Goal: Task Accomplishment & Management: Use online tool/utility

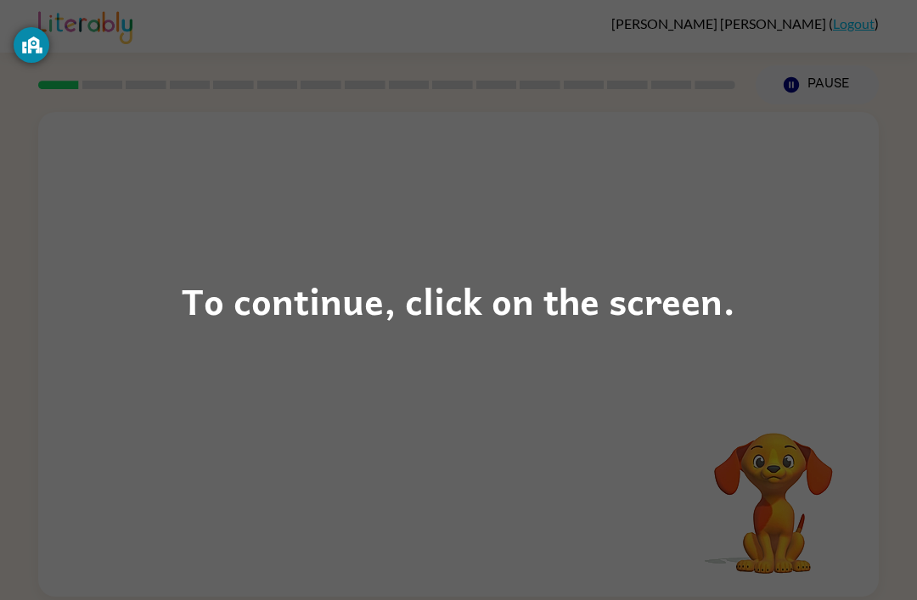
click at [492, 314] on div "To continue, click on the screen." at bounding box center [459, 301] width 554 height 58
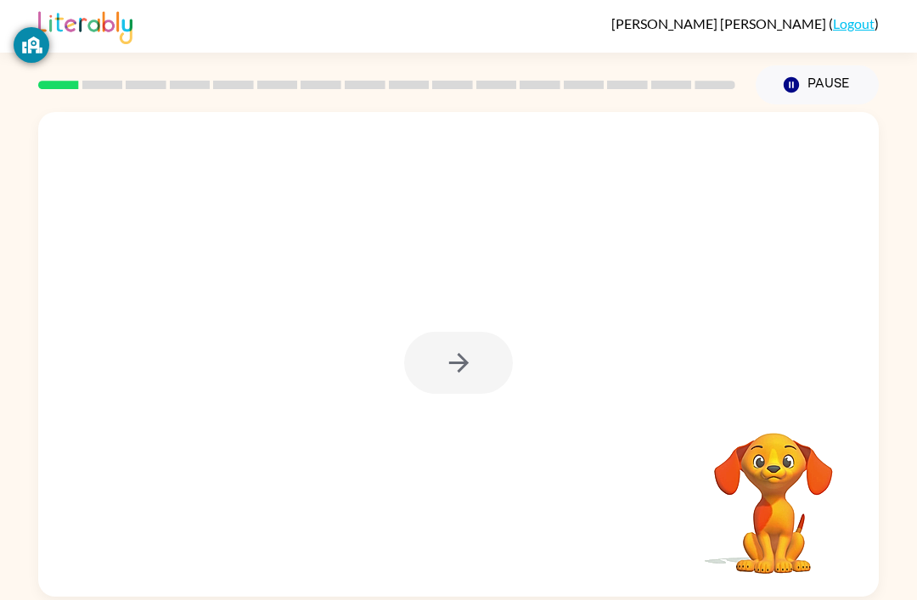
click at [271, 292] on div at bounding box center [458, 354] width 841 height 485
click at [437, 357] on div at bounding box center [458, 363] width 109 height 62
click at [457, 390] on div at bounding box center [458, 363] width 109 height 62
click at [431, 365] on div at bounding box center [458, 363] width 109 height 62
click at [439, 340] on button "button" at bounding box center [458, 363] width 109 height 62
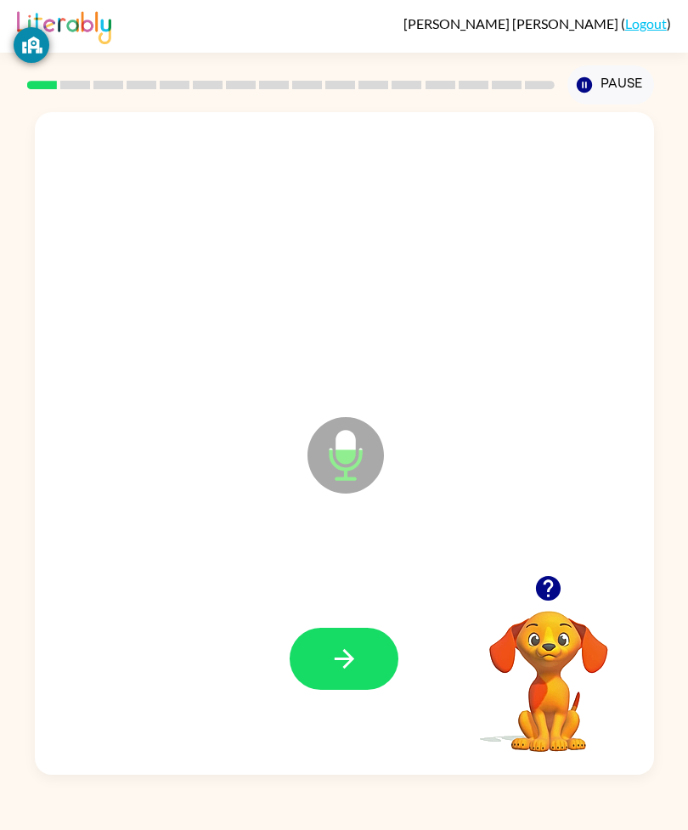
click at [608, 70] on button "Pause Pause" at bounding box center [610, 84] width 87 height 39
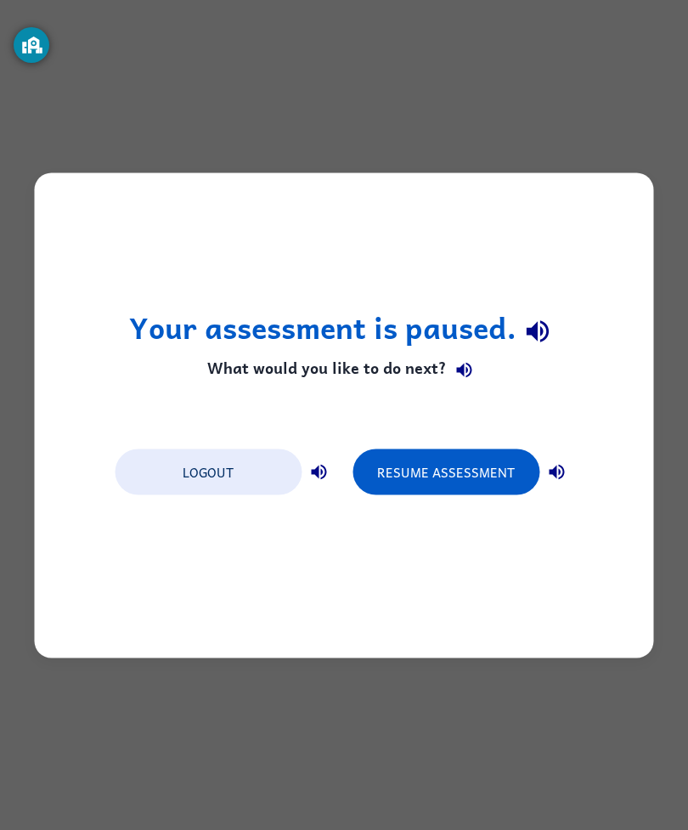
click at [423, 468] on button "Resume Assessment" at bounding box center [445, 471] width 187 height 46
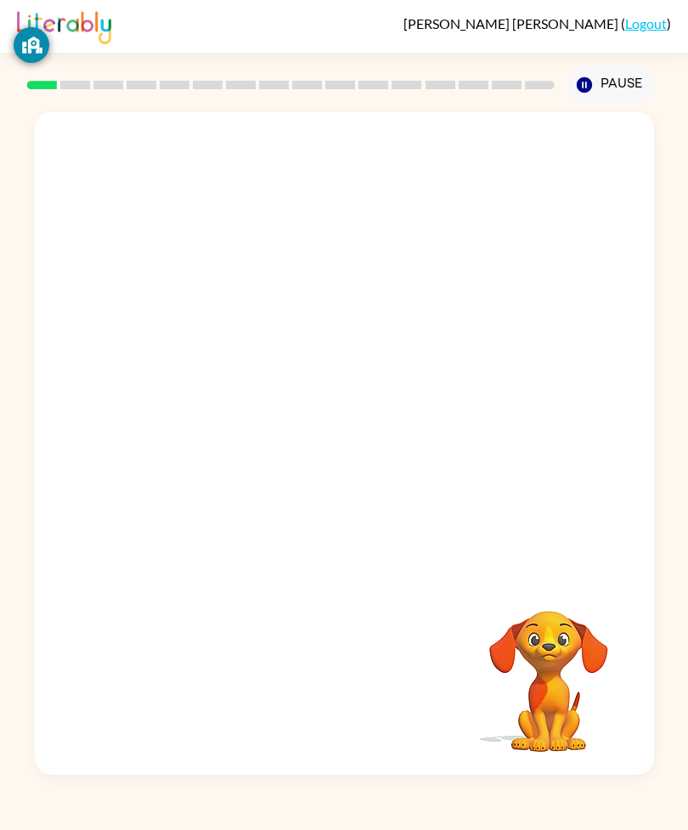
click at [353, 418] on div at bounding box center [344, 343] width 619 height 463
click at [594, 83] on button "Pause Pause" at bounding box center [610, 84] width 87 height 39
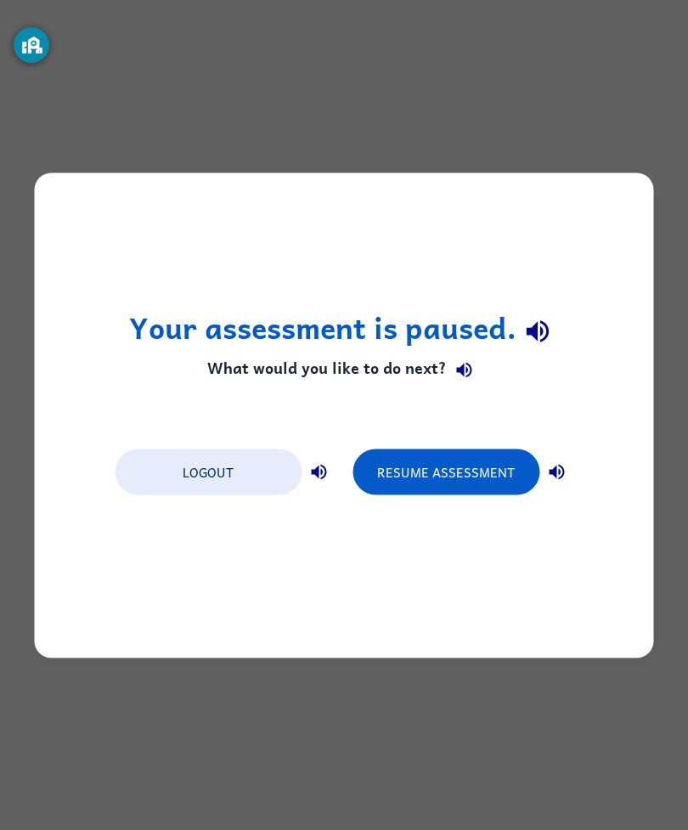
click at [446, 478] on button "Resume Assessment" at bounding box center [445, 471] width 187 height 46
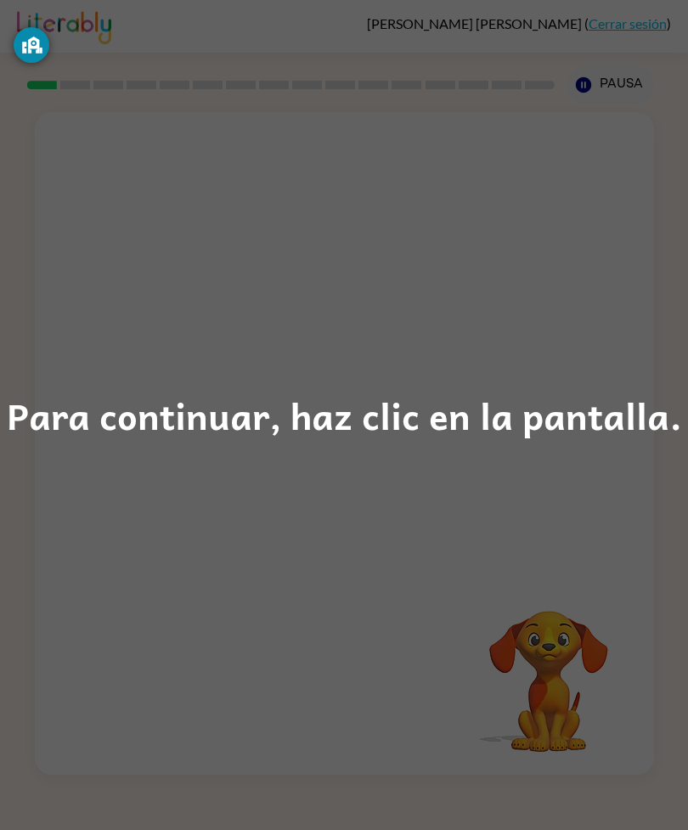
click at [251, 384] on div "Para continuar, haz clic en la pantalla." at bounding box center [344, 415] width 688 height 830
click at [125, 420] on div "Para continuar, haz clic en la pantalla." at bounding box center [344, 415] width 675 height 58
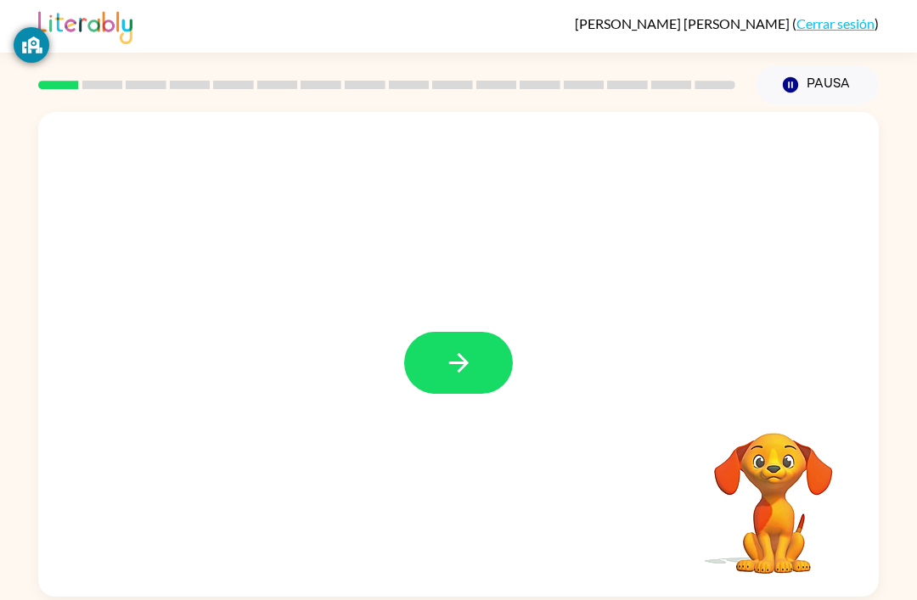
click at [460, 372] on icon "button" at bounding box center [458, 363] width 20 height 20
click at [431, 293] on div at bounding box center [458, 354] width 841 height 485
click at [687, 80] on button "Pausa Pausa" at bounding box center [817, 84] width 123 height 39
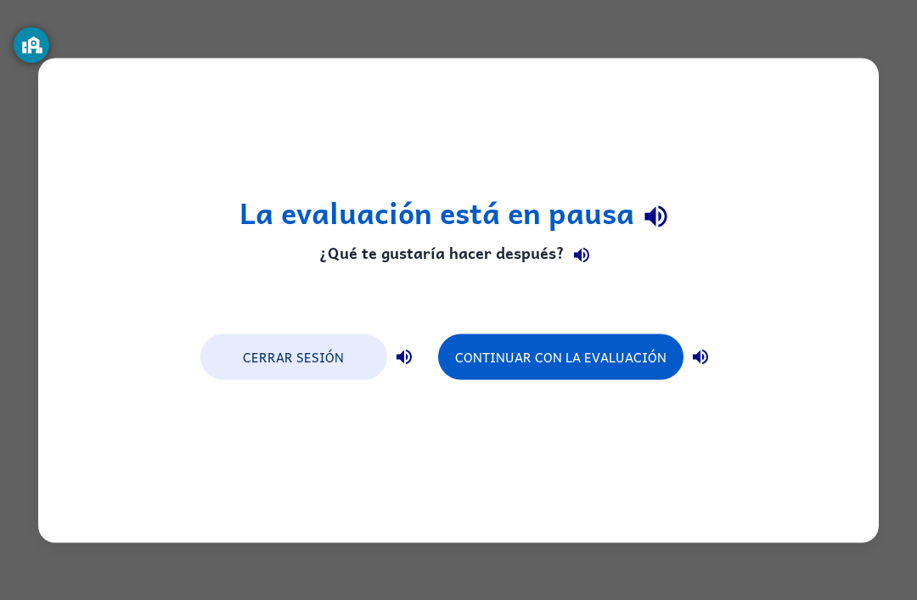
click at [602, 363] on button "Continuar con la evaluación" at bounding box center [560, 357] width 245 height 46
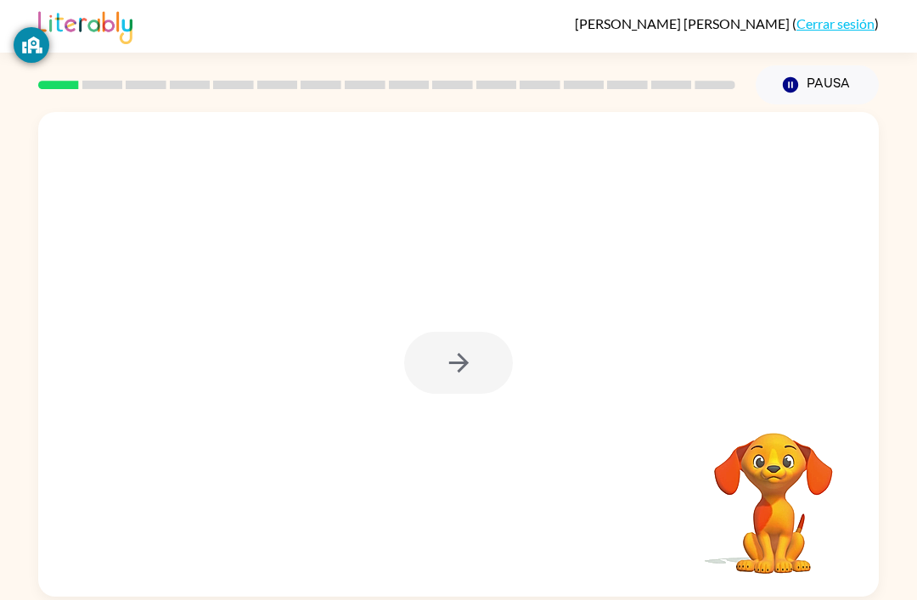
click at [687, 99] on button "Pausa Pausa" at bounding box center [817, 84] width 123 height 39
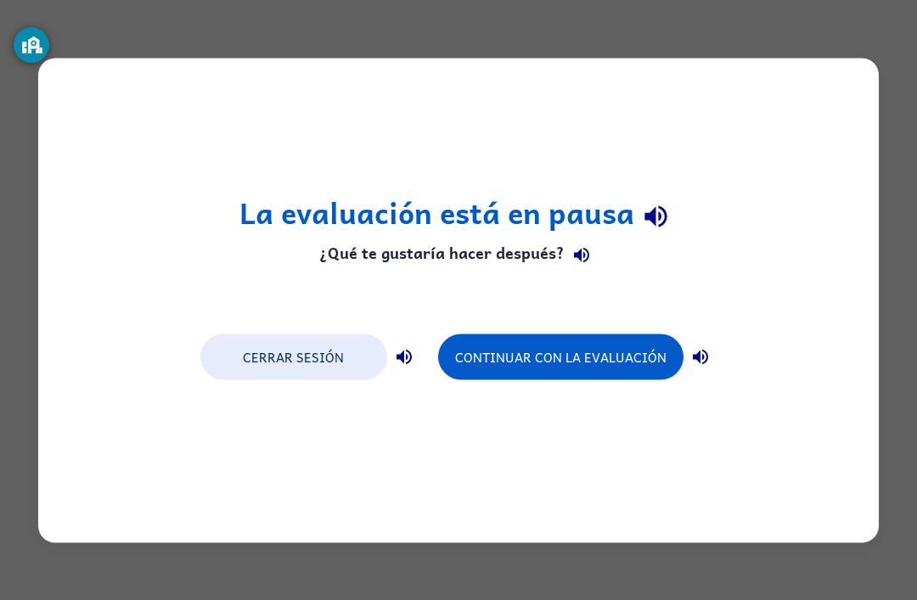
click at [590, 348] on button "Continuar con la evaluación" at bounding box center [560, 357] width 245 height 46
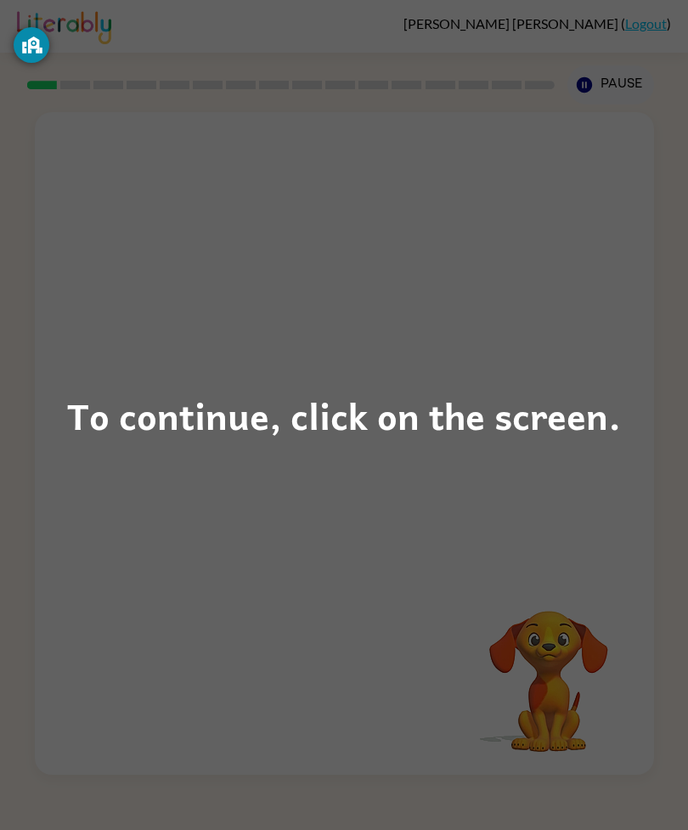
click at [512, 405] on div "To continue, click on the screen." at bounding box center [344, 415] width 554 height 58
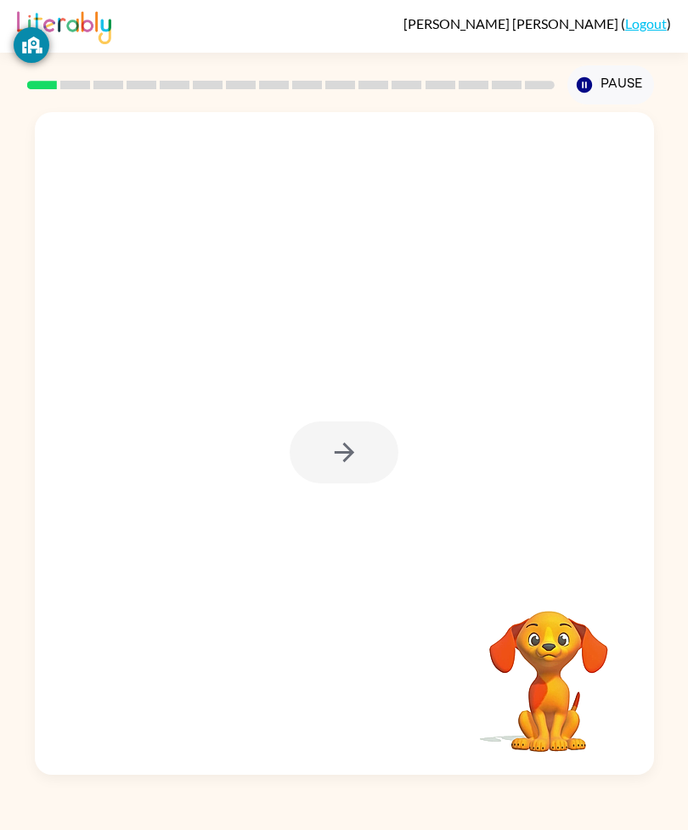
click at [333, 461] on div at bounding box center [344, 452] width 109 height 62
click at [607, 78] on button "Pause Pause" at bounding box center [610, 84] width 87 height 39
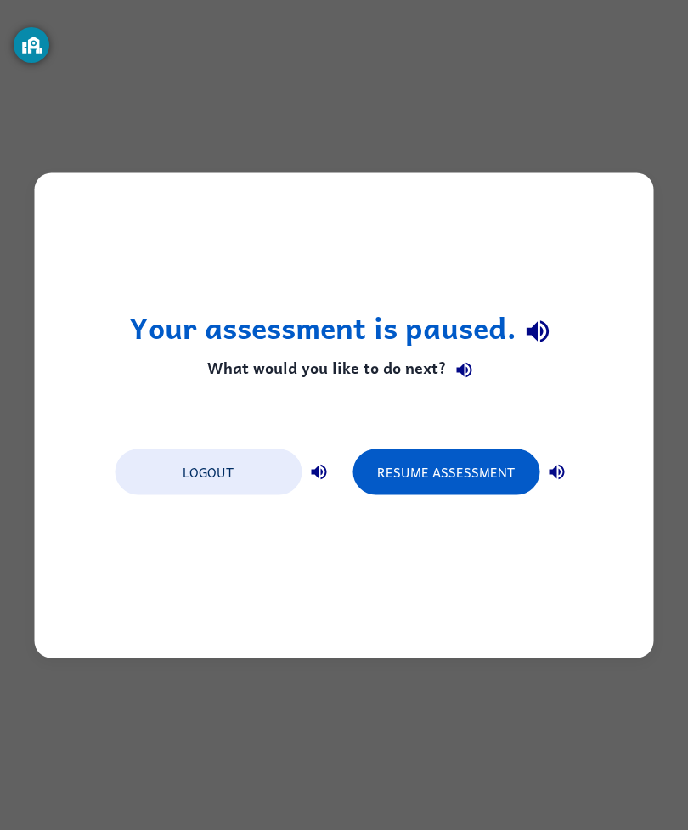
click at [415, 458] on button "Resume Assessment" at bounding box center [445, 471] width 187 height 46
click at [454, 478] on button "Resume Assessment" at bounding box center [445, 471] width 187 height 46
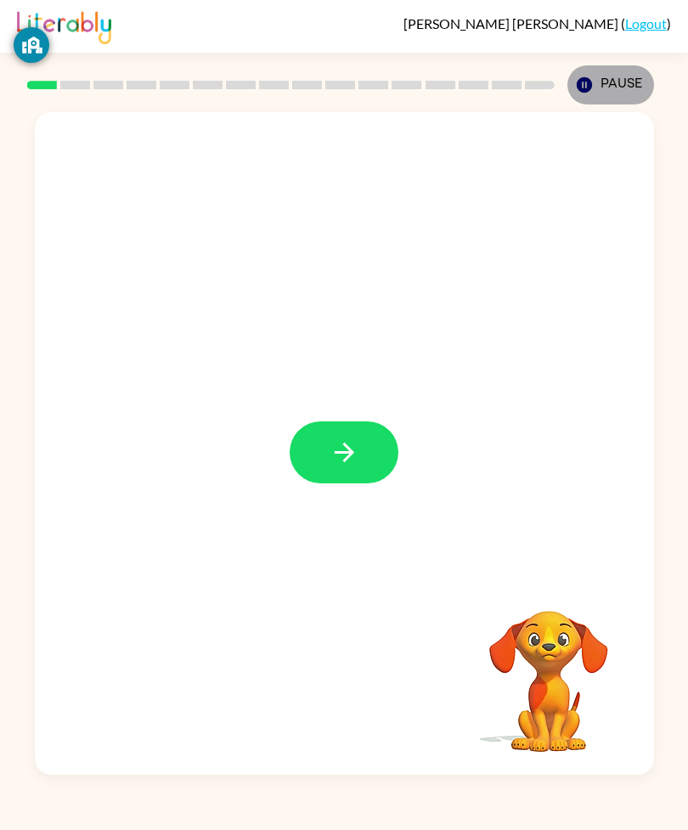
click at [621, 76] on button "Pause Pause" at bounding box center [610, 84] width 87 height 39
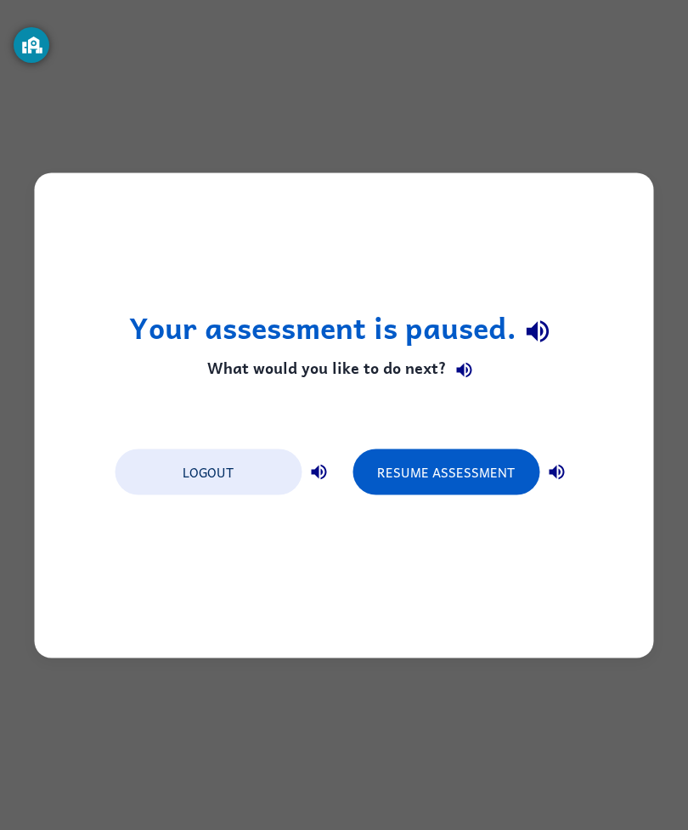
click at [480, 460] on button "Resume Assessment" at bounding box center [445, 471] width 187 height 46
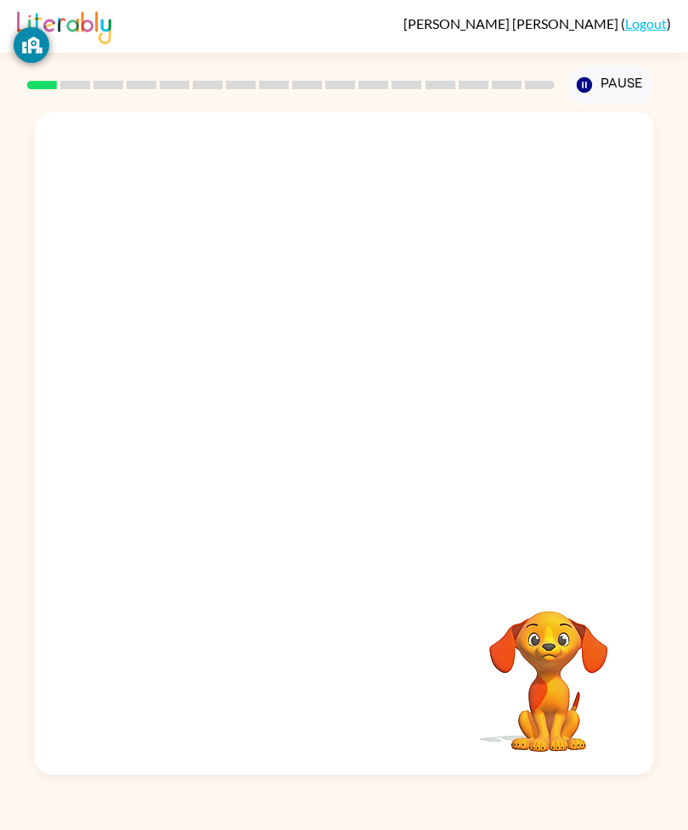
click at [609, 90] on button "Pause Pause" at bounding box center [610, 84] width 87 height 39
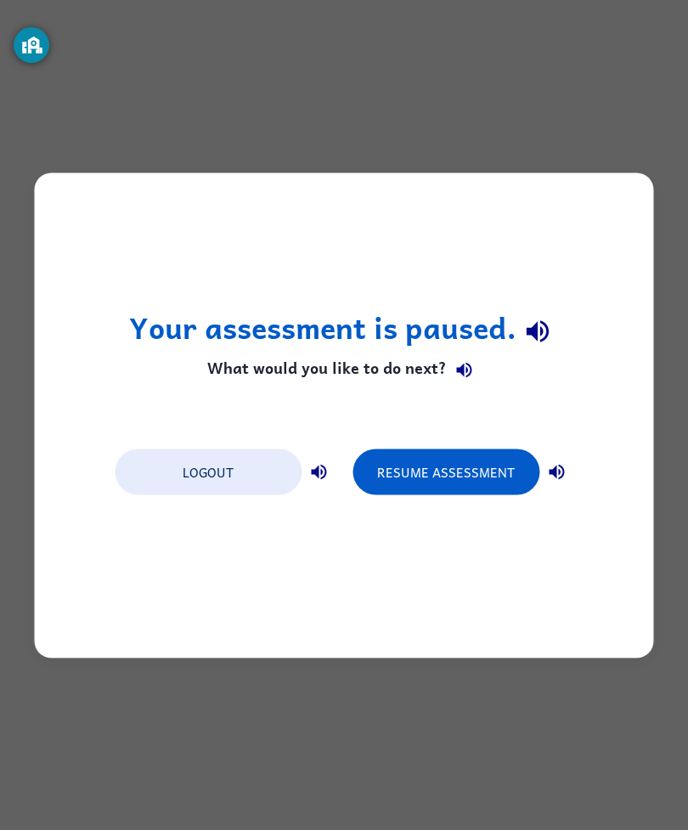
click at [486, 475] on button "Resume Assessment" at bounding box center [445, 471] width 187 height 46
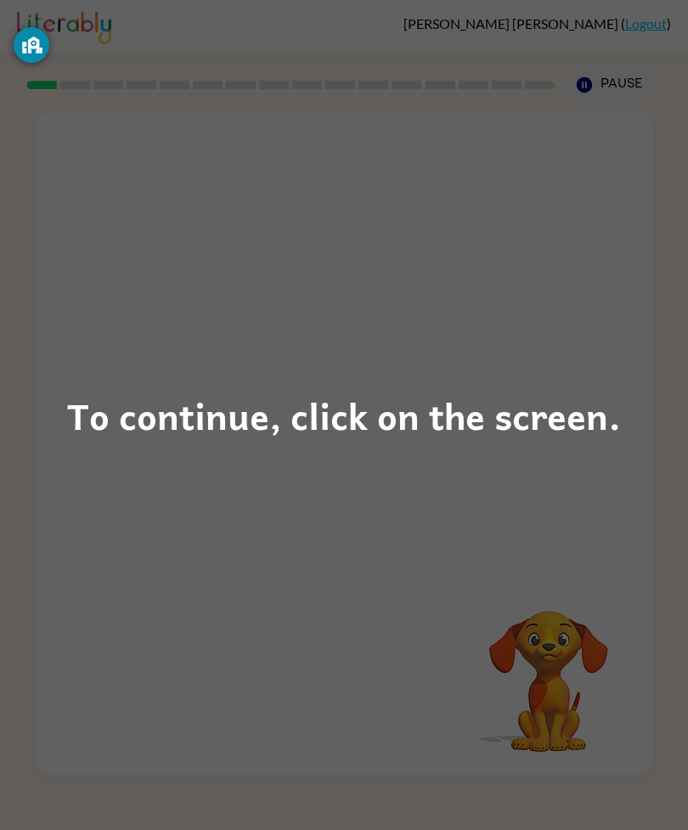
click at [573, 570] on div "To continue, click on the screen." at bounding box center [344, 415] width 688 height 830
